Goal: Information Seeking & Learning: Learn about a topic

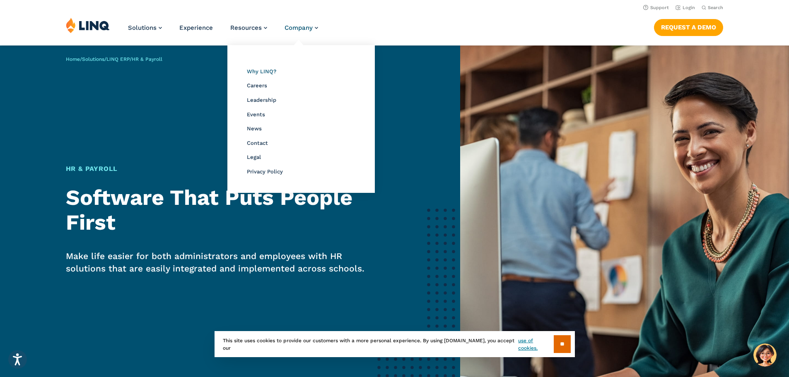
click at [254, 69] on span "Why LINQ?" at bounding box center [261, 71] width 29 height 6
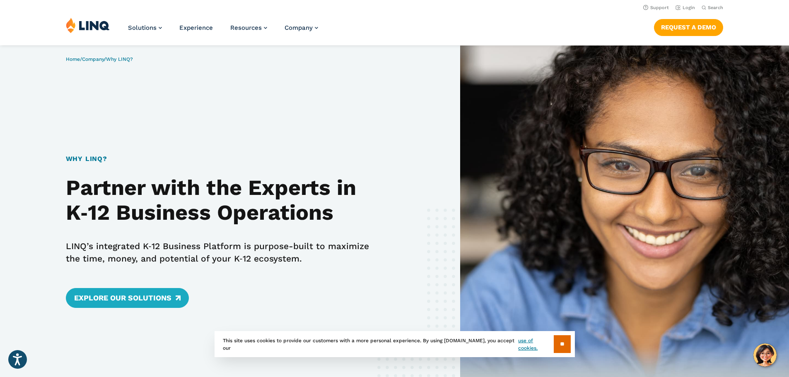
click at [428, 82] on div "Home / Company / Why LINQ? Why LINQ? Partner with the Experts in K‑12 Business …" at bounding box center [230, 235] width 460 height 378
